Goal: Transaction & Acquisition: Purchase product/service

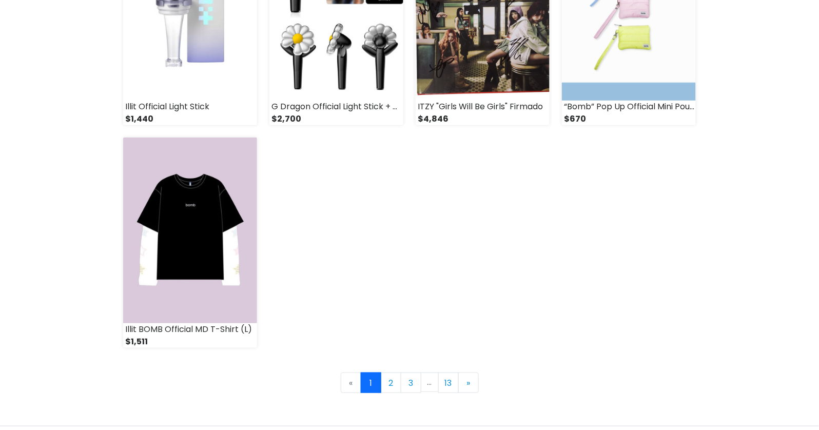
scroll to position [1492, 0]
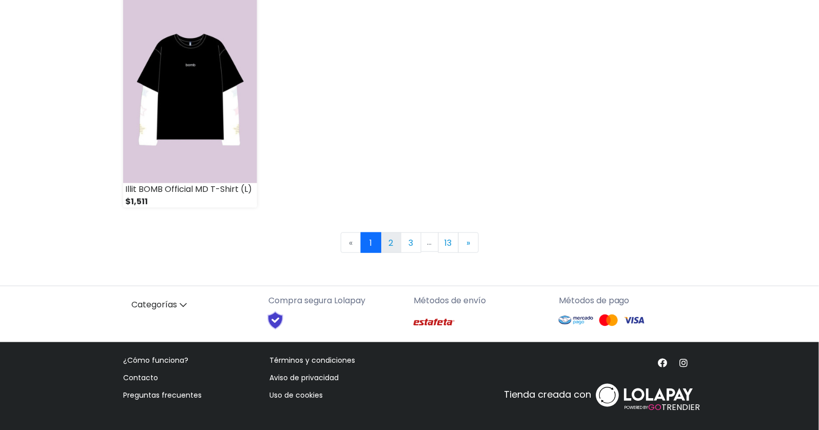
click at [388, 243] on link "2" at bounding box center [391, 242] width 21 height 21
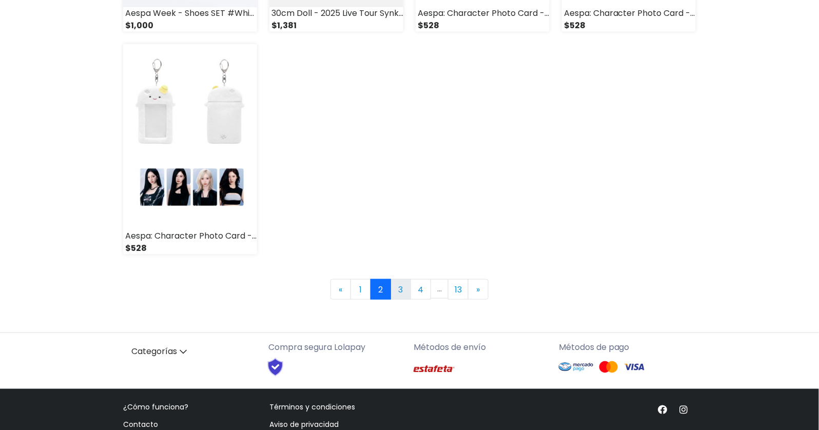
scroll to position [1450, 0]
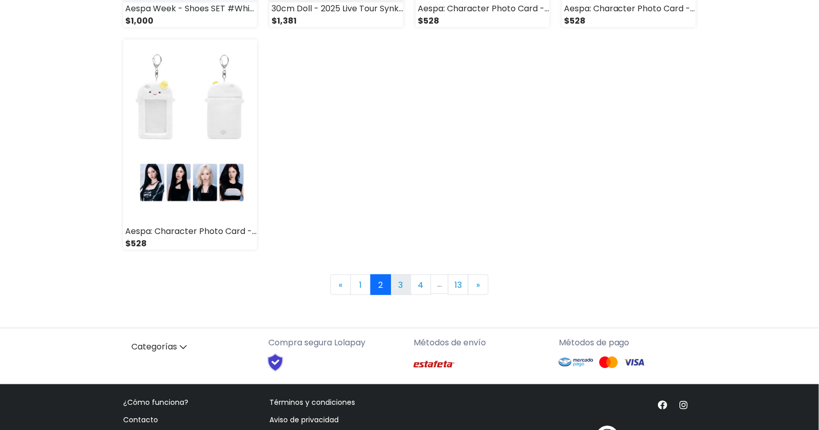
click at [403, 287] on link "3" at bounding box center [400, 285] width 21 height 21
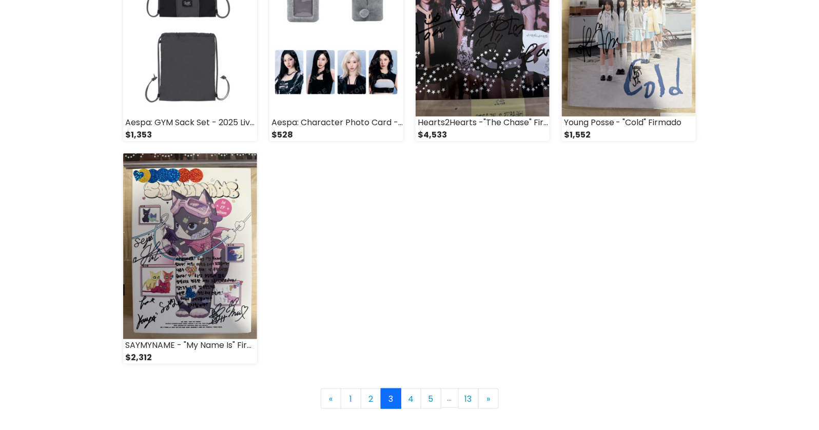
scroll to position [1492, 0]
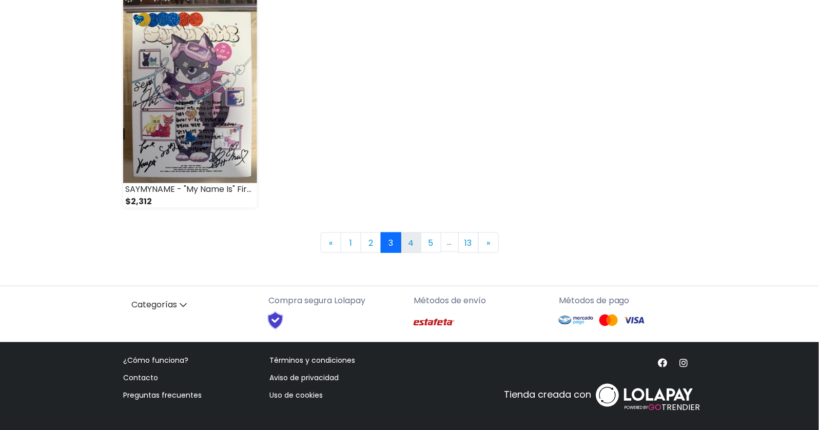
click at [410, 243] on link "4" at bounding box center [411, 242] width 21 height 21
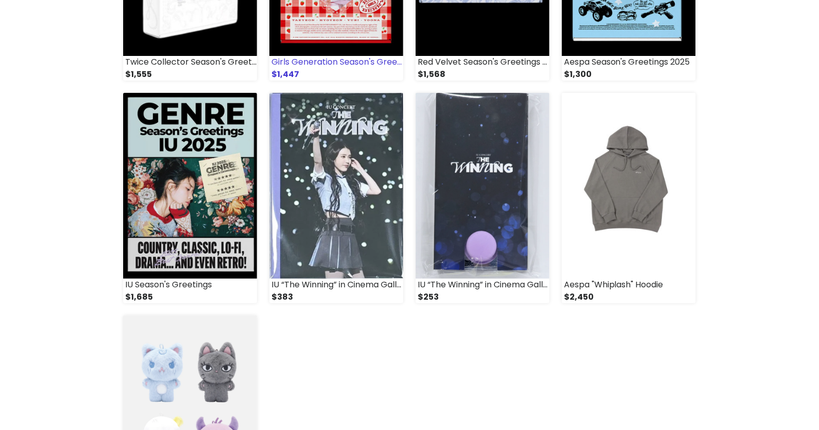
scroll to position [1176, 0]
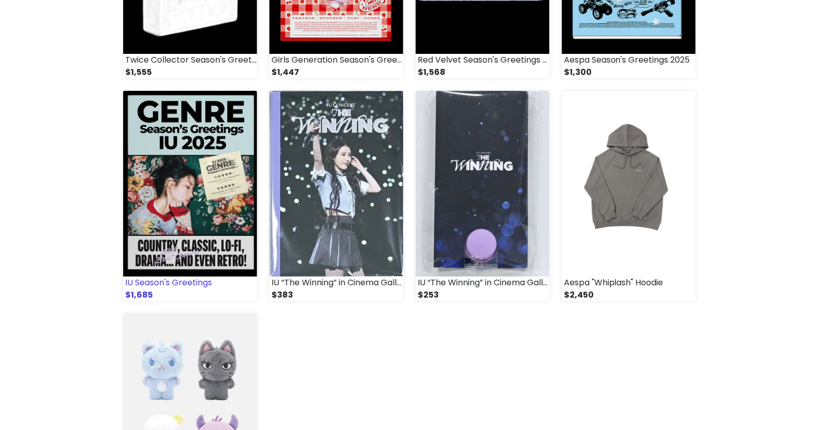
click at [205, 207] on img at bounding box center [190, 184] width 134 height 186
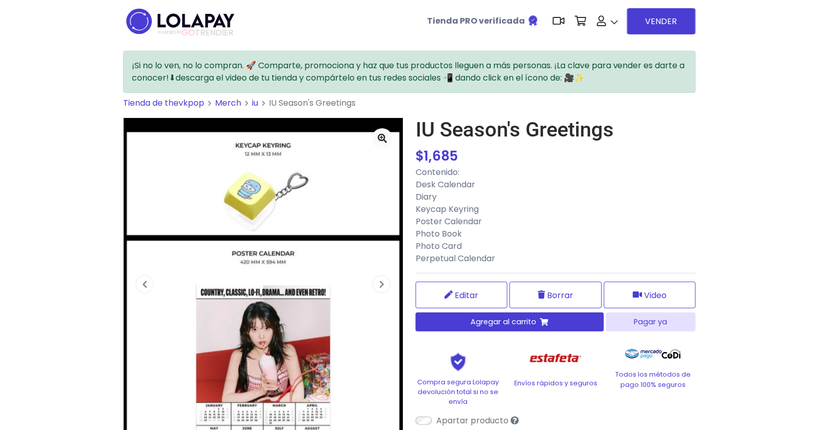
click at [187, 30] on span "GO" at bounding box center [188, 33] width 13 height 12
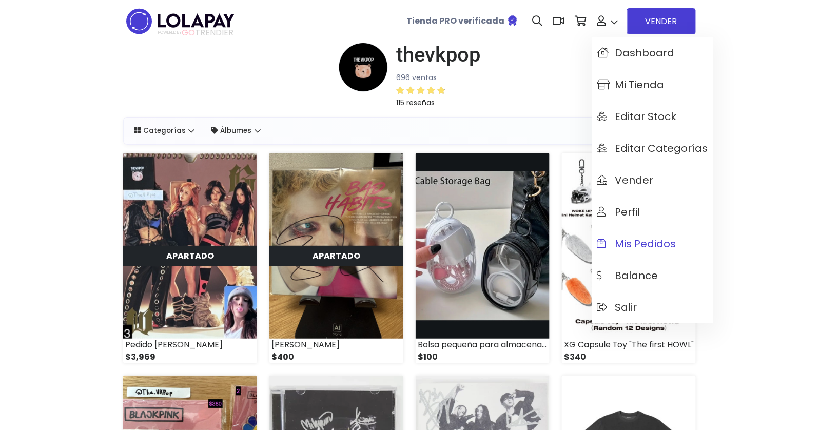
click at [623, 245] on span "Mis pedidos" at bounding box center [637, 243] width 80 height 11
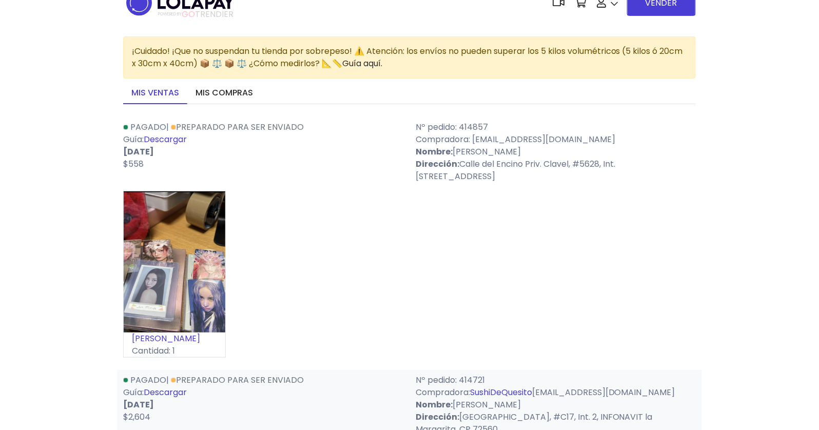
scroll to position [16, 0]
